Goal: Information Seeking & Learning: Learn about a topic

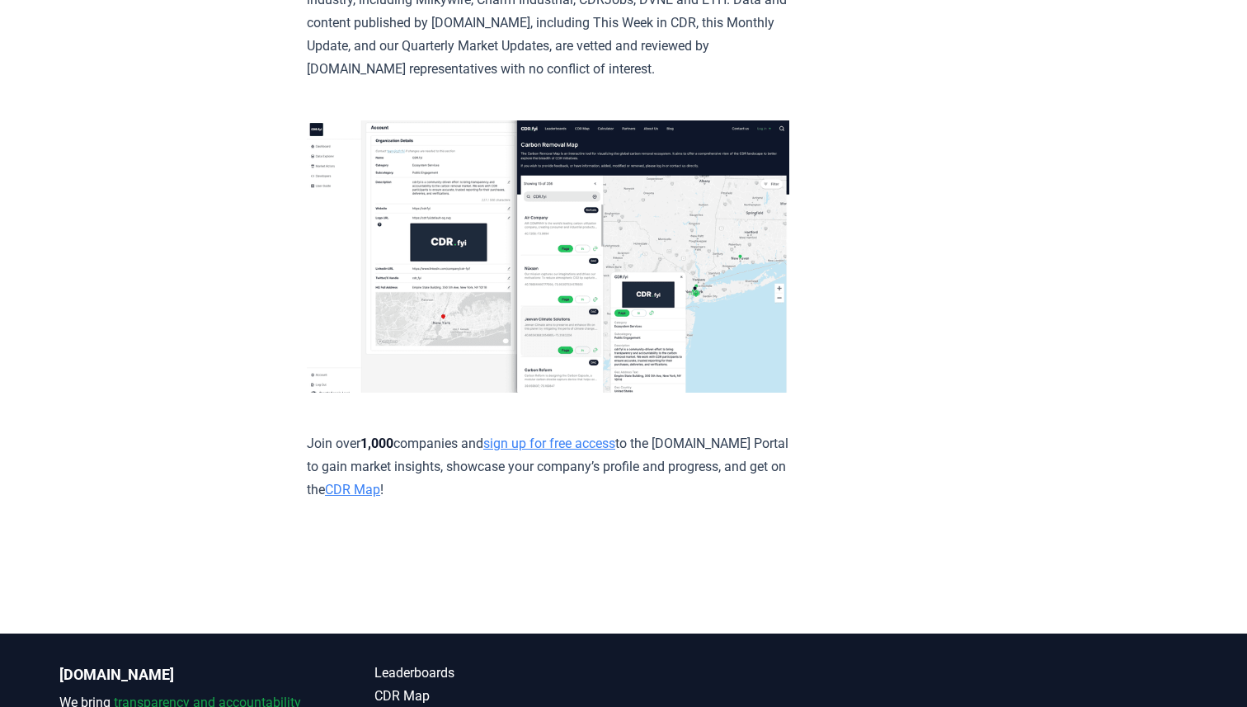
scroll to position [9181, 0]
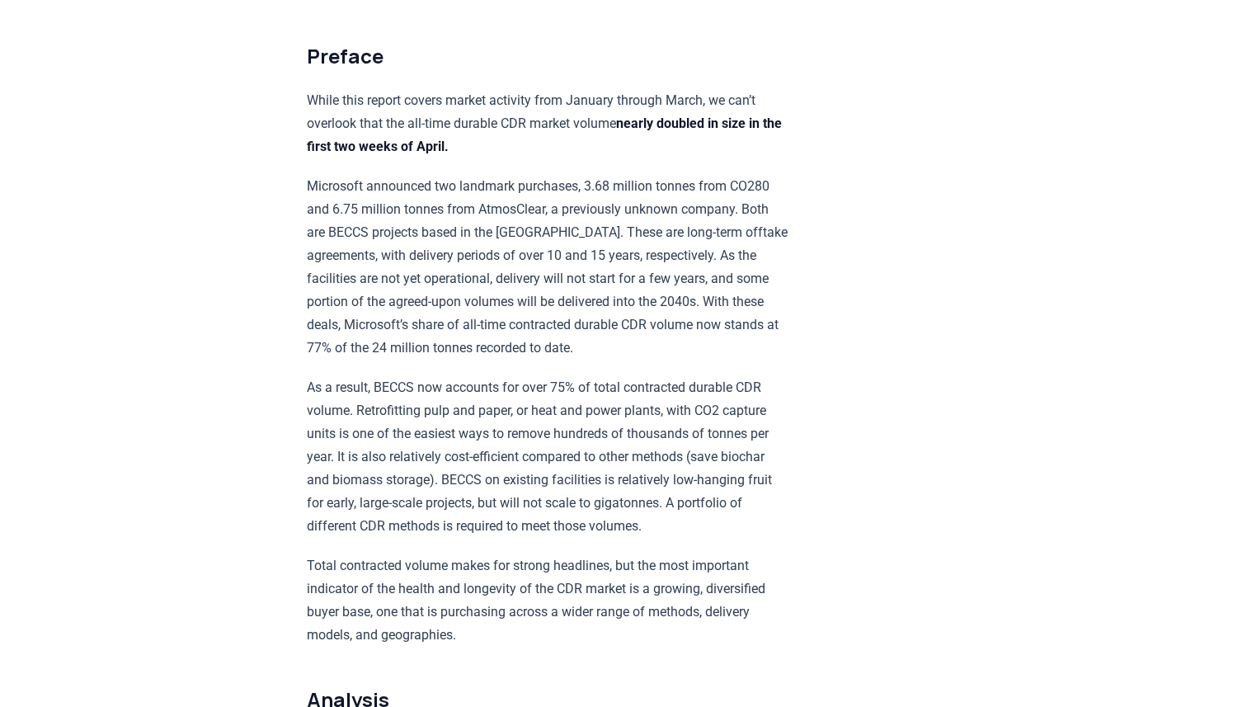
scroll to position [952, 0]
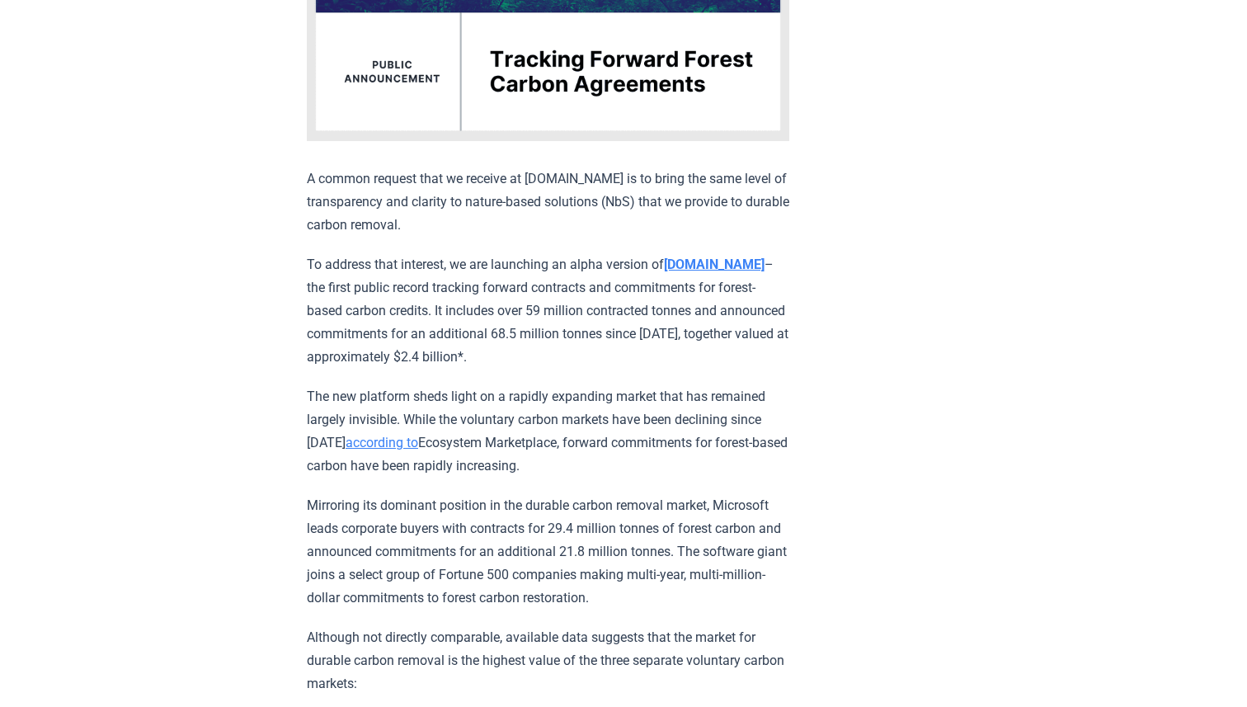
scroll to position [543, 0]
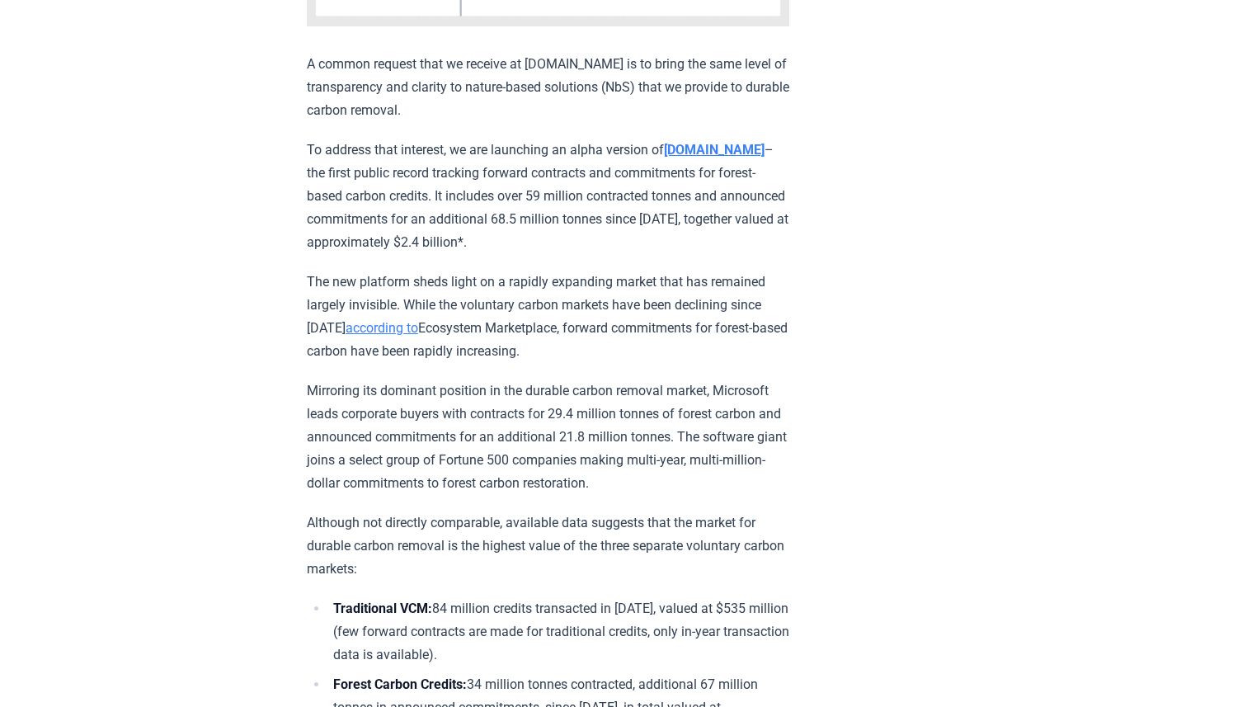
click at [673, 272] on p "The new platform sheds light on a rapidly expanding market that has remained la…" at bounding box center [548, 316] width 482 height 92
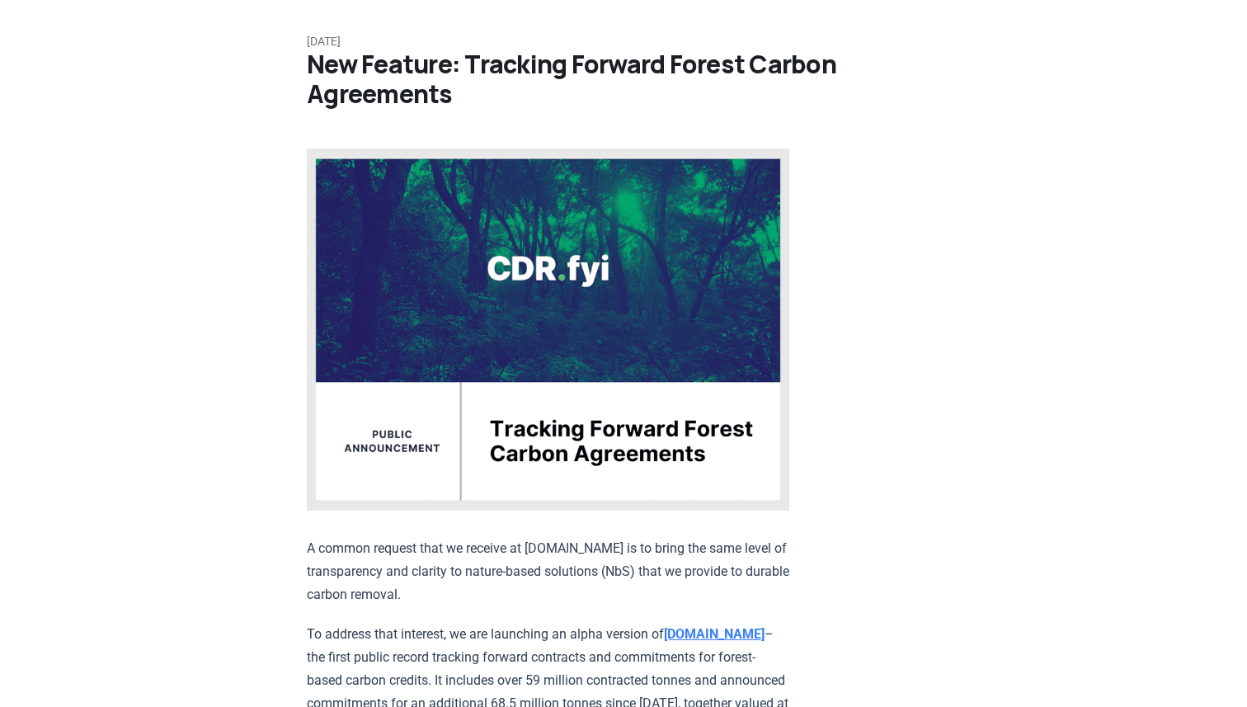
scroll to position [0, 0]
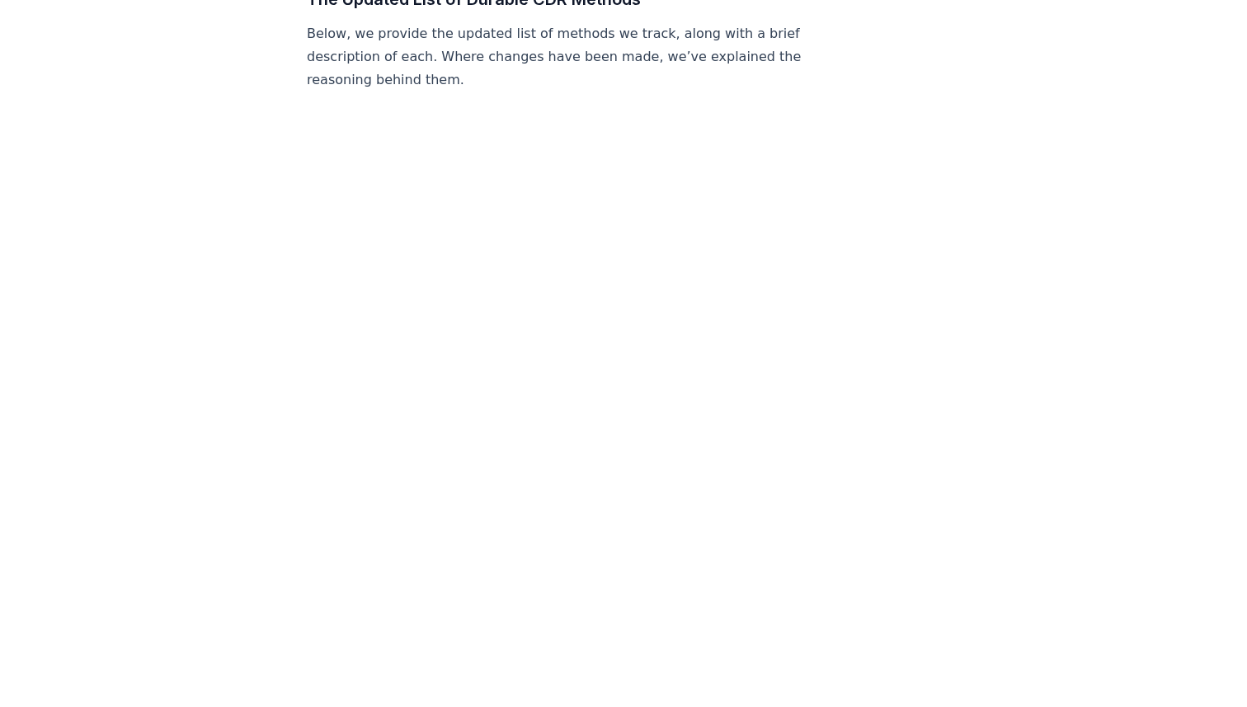
scroll to position [1380, 0]
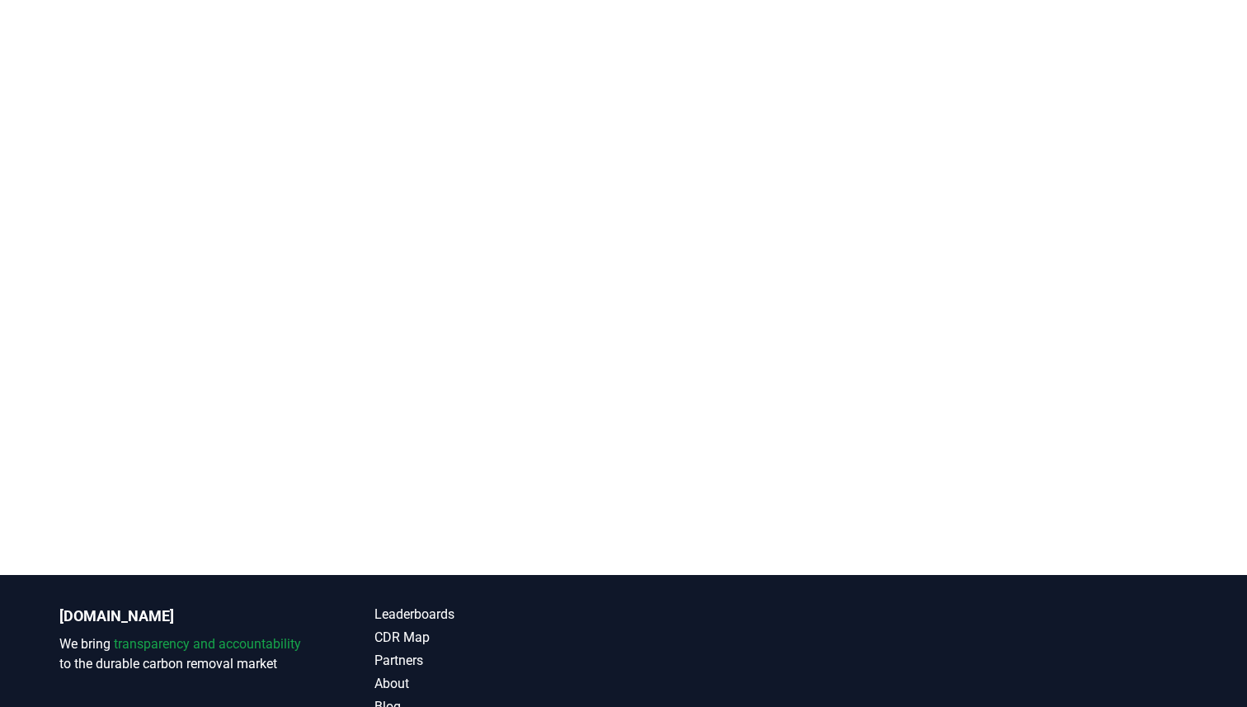
scroll to position [1720, 0]
